Goal: Task Accomplishment & Management: Manage account settings

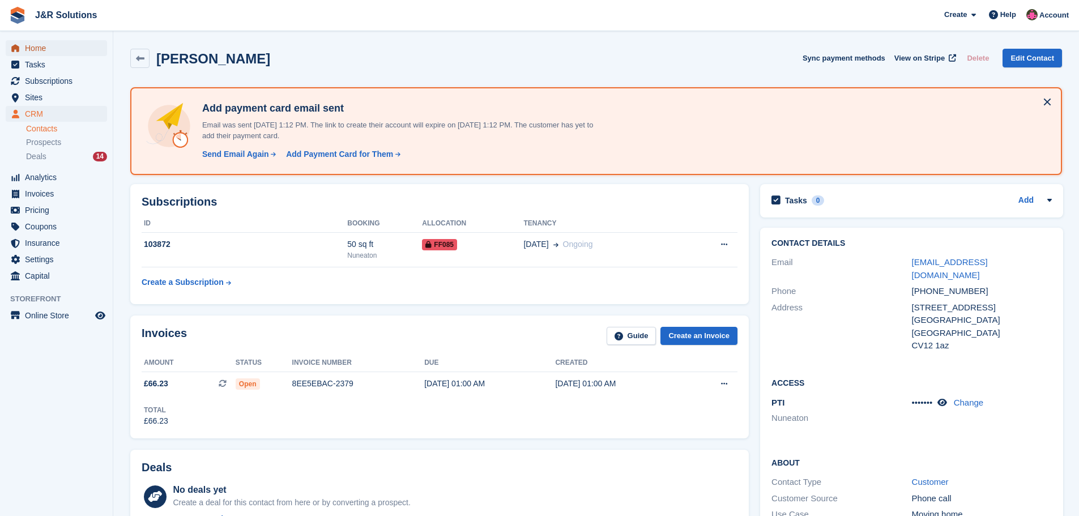
click at [40, 48] on span "Home" at bounding box center [59, 48] width 68 height 16
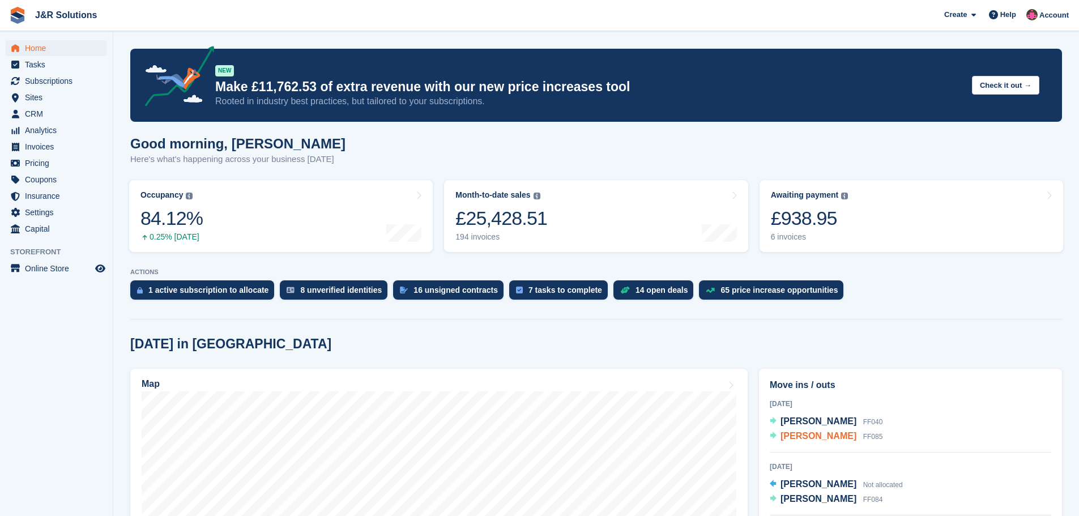
click at [817, 437] on span "[PERSON_NAME]" at bounding box center [818, 436] width 76 height 10
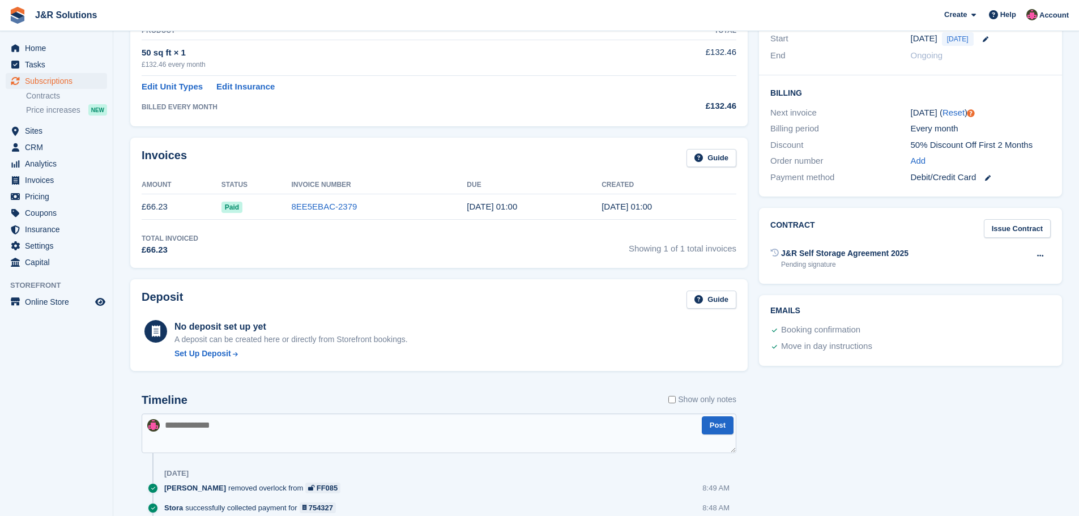
scroll to position [283, 0]
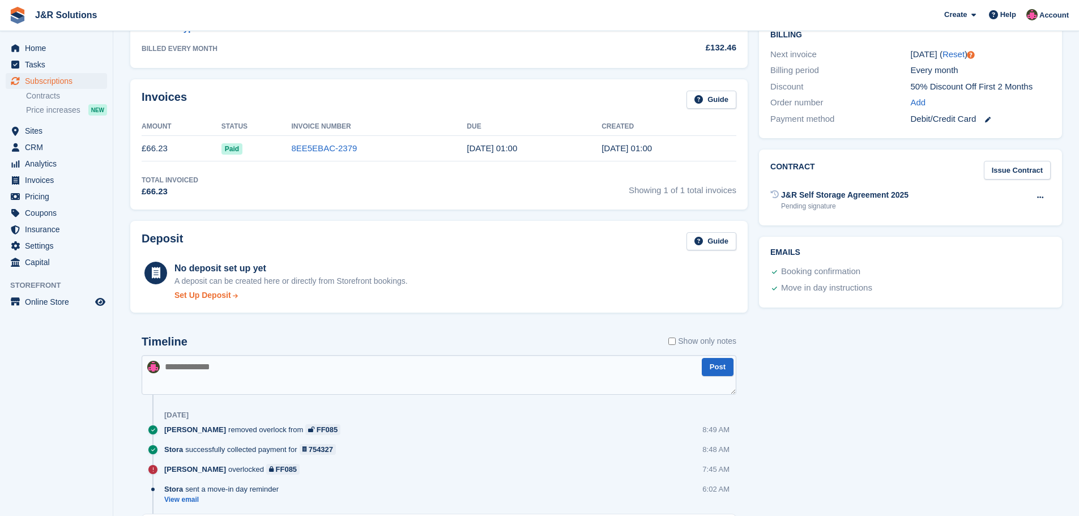
click at [216, 293] on div "Set Up Deposit" at bounding box center [202, 295] width 57 height 12
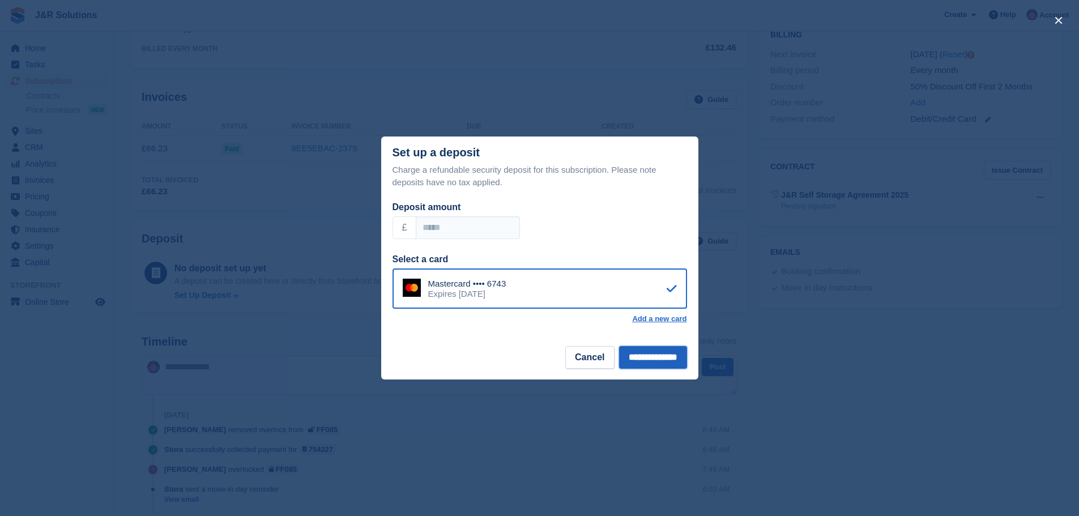
click at [660, 357] on input "**********" at bounding box center [653, 357] width 68 height 23
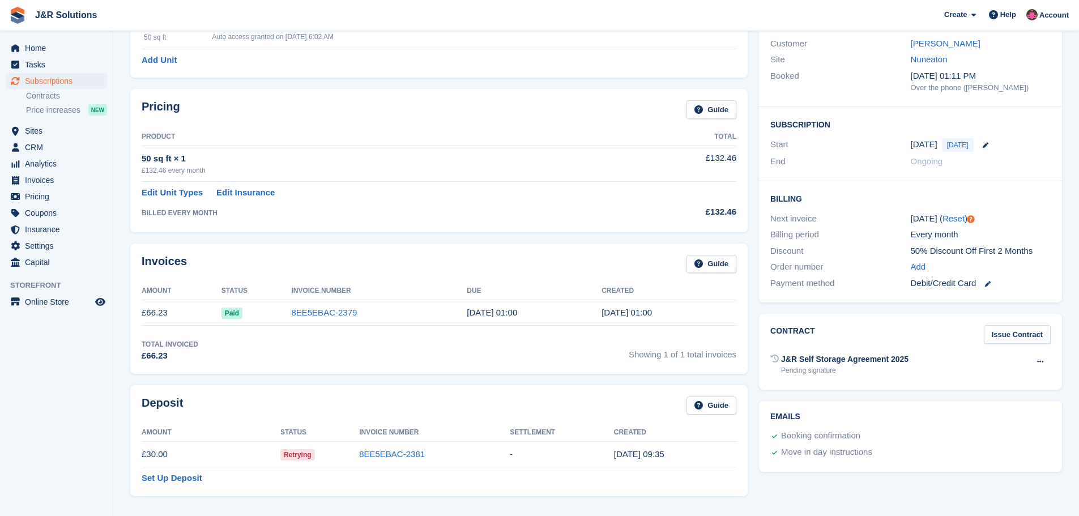
scroll to position [57, 0]
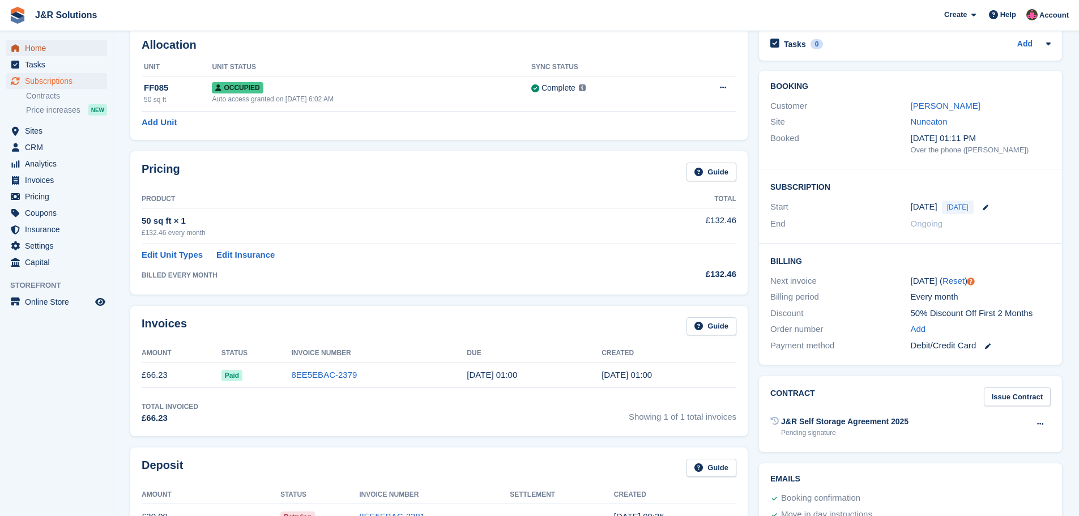
click at [29, 46] on span "Home" at bounding box center [59, 48] width 68 height 16
click at [39, 65] on span "Tasks" at bounding box center [59, 65] width 68 height 16
